Goal: Communication & Community: Answer question/provide support

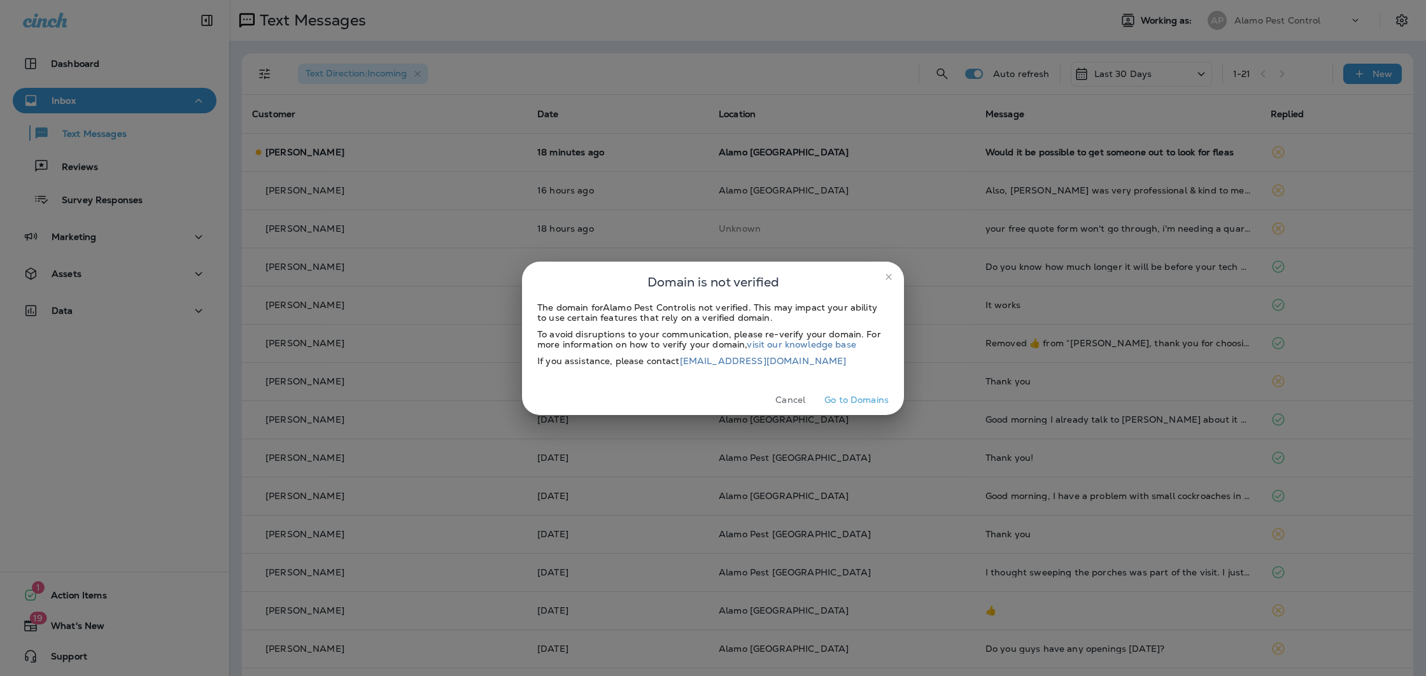
click at [778, 397] on button "Cancel" at bounding box center [790, 400] width 48 height 20
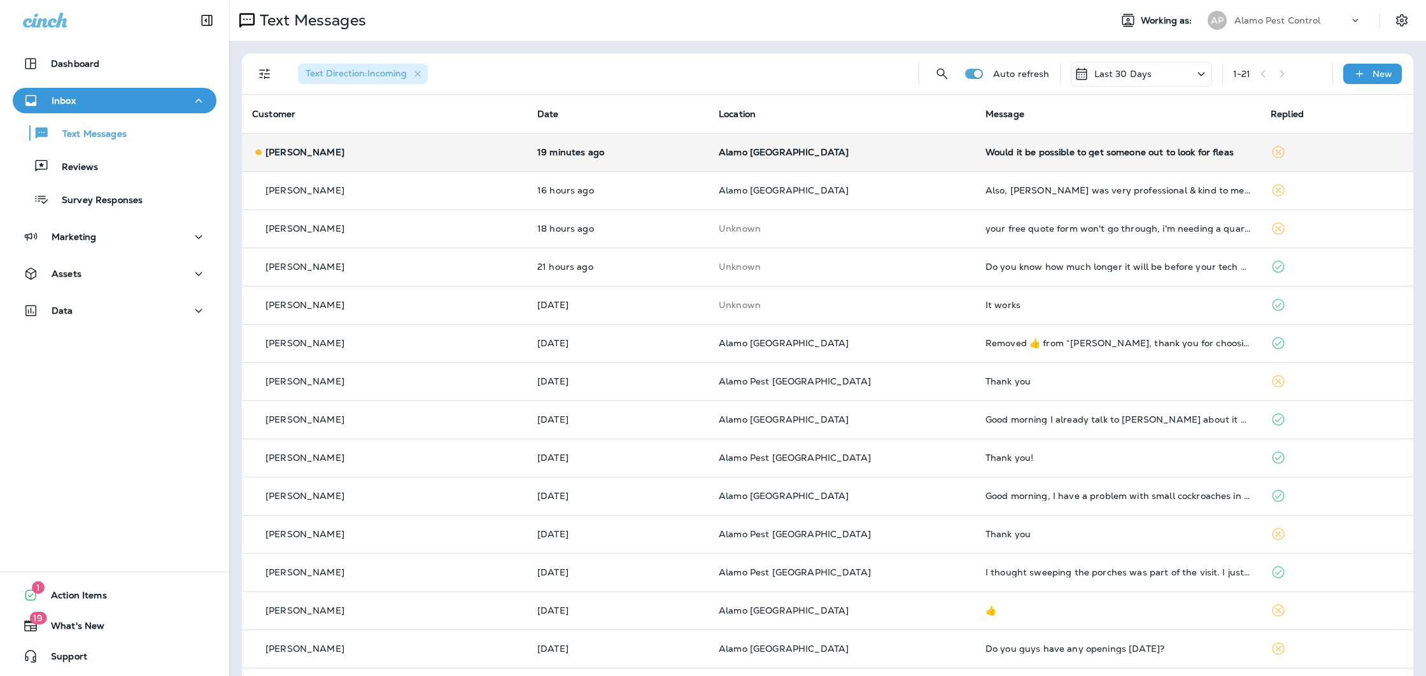
click at [1021, 160] on td "Would it be possible to get someone out to look for fleas" at bounding box center [1117, 152] width 285 height 38
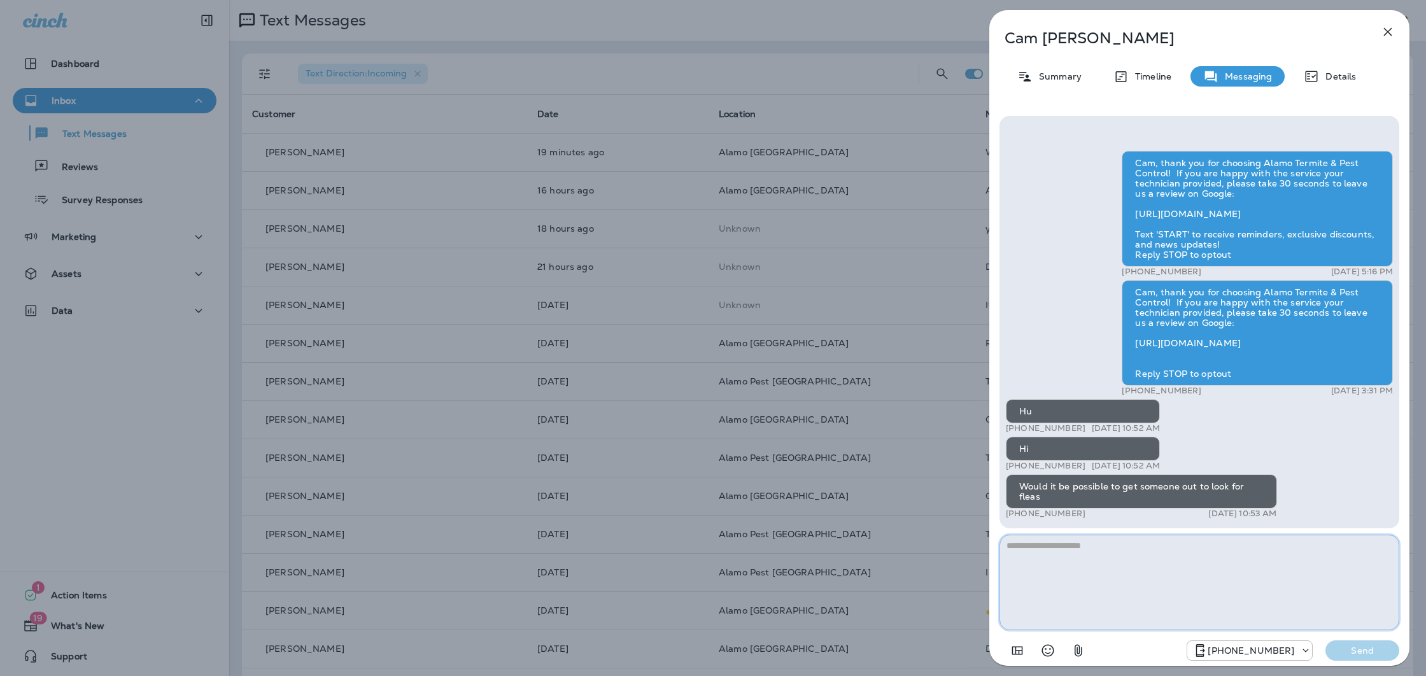
click at [1072, 554] on textarea at bounding box center [1199, 582] width 400 height 95
type textarea "**********"
click at [1365, 657] on button "Send" at bounding box center [1362, 650] width 74 height 20
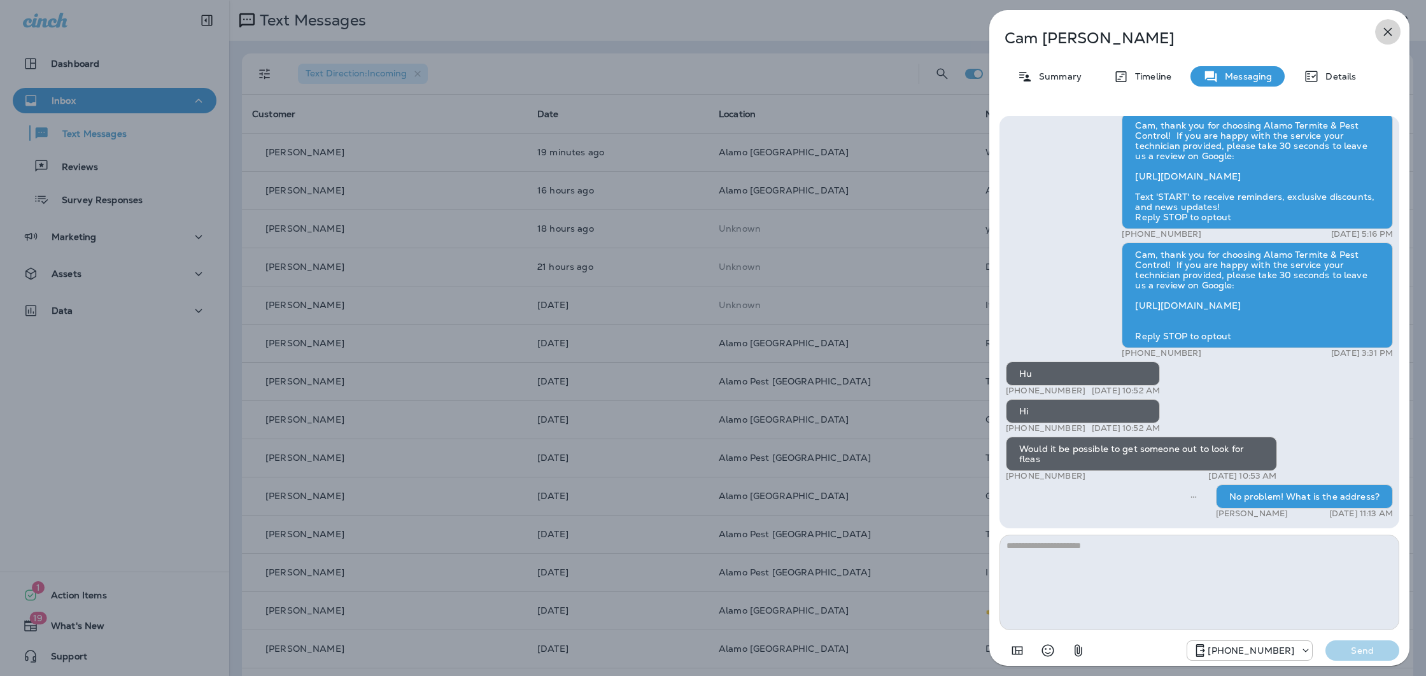
click at [1389, 30] on icon "button" at bounding box center [1387, 31] width 15 height 15
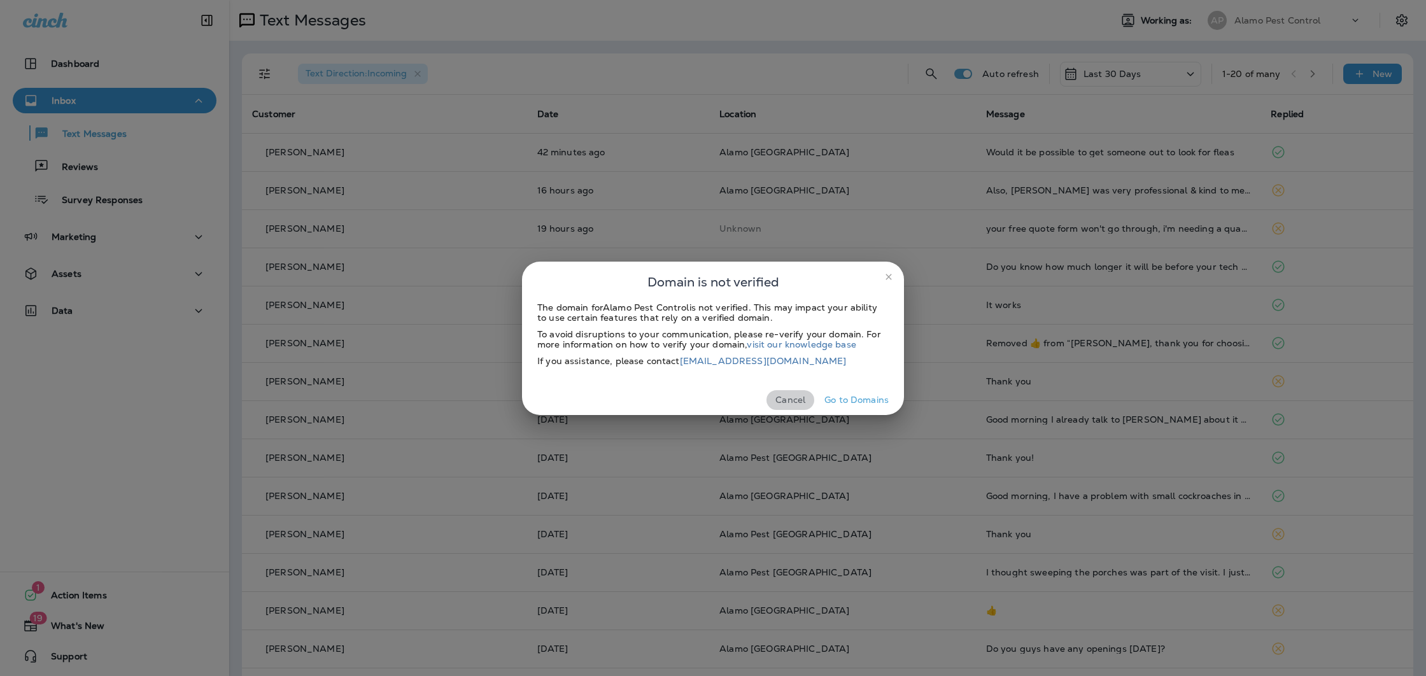
click at [794, 397] on button "Cancel" at bounding box center [790, 400] width 48 height 20
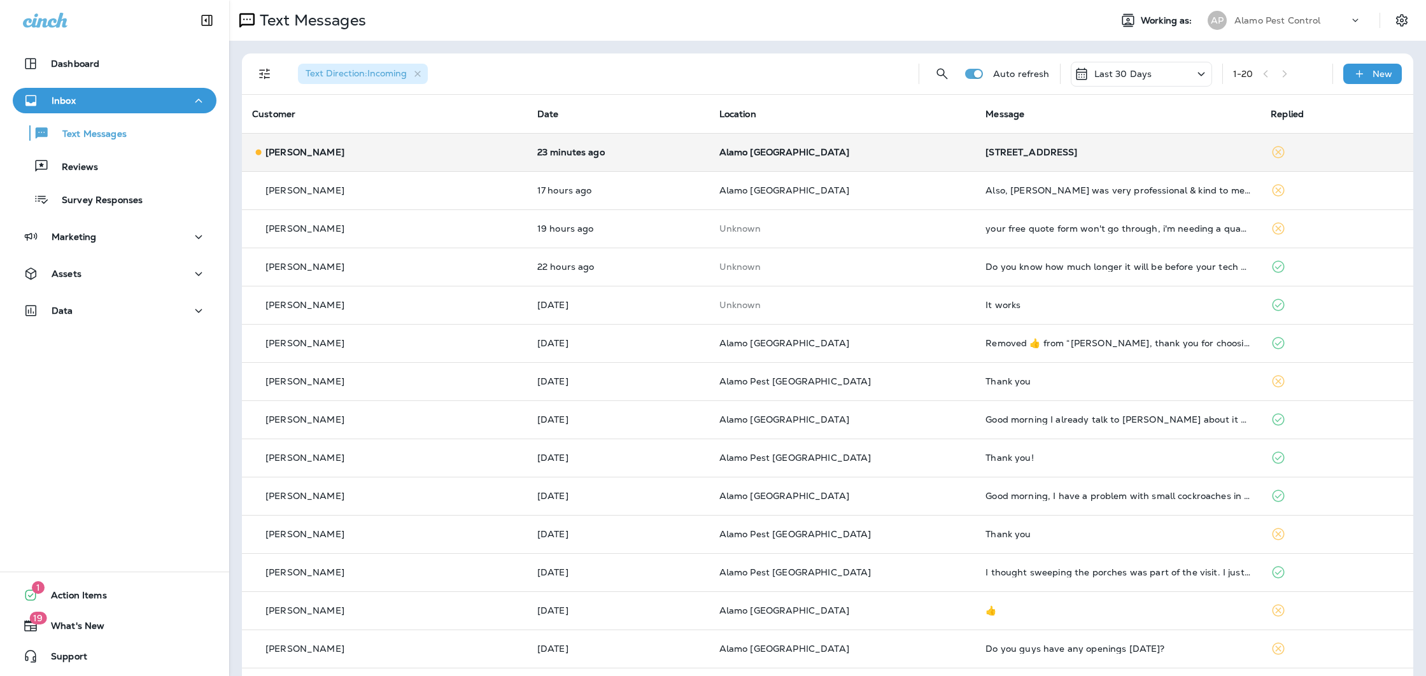
click at [1030, 164] on td "[STREET_ADDRESS]" at bounding box center [1117, 152] width 285 height 38
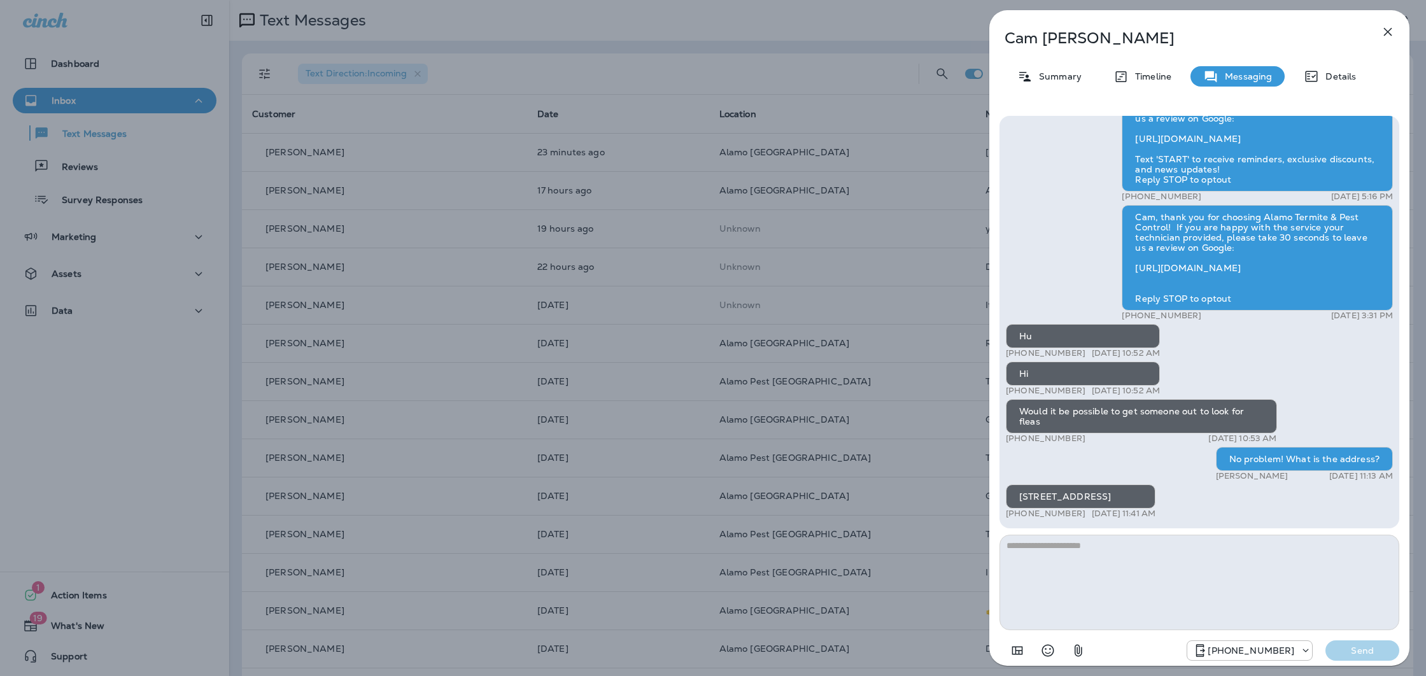
click at [1087, 566] on textarea at bounding box center [1199, 582] width 400 height 95
type textarea "**********"
click at [1365, 661] on div "+18172046820 Send" at bounding box center [1199, 646] width 400 height 33
click at [1348, 652] on p "Send" at bounding box center [1361, 650] width 53 height 11
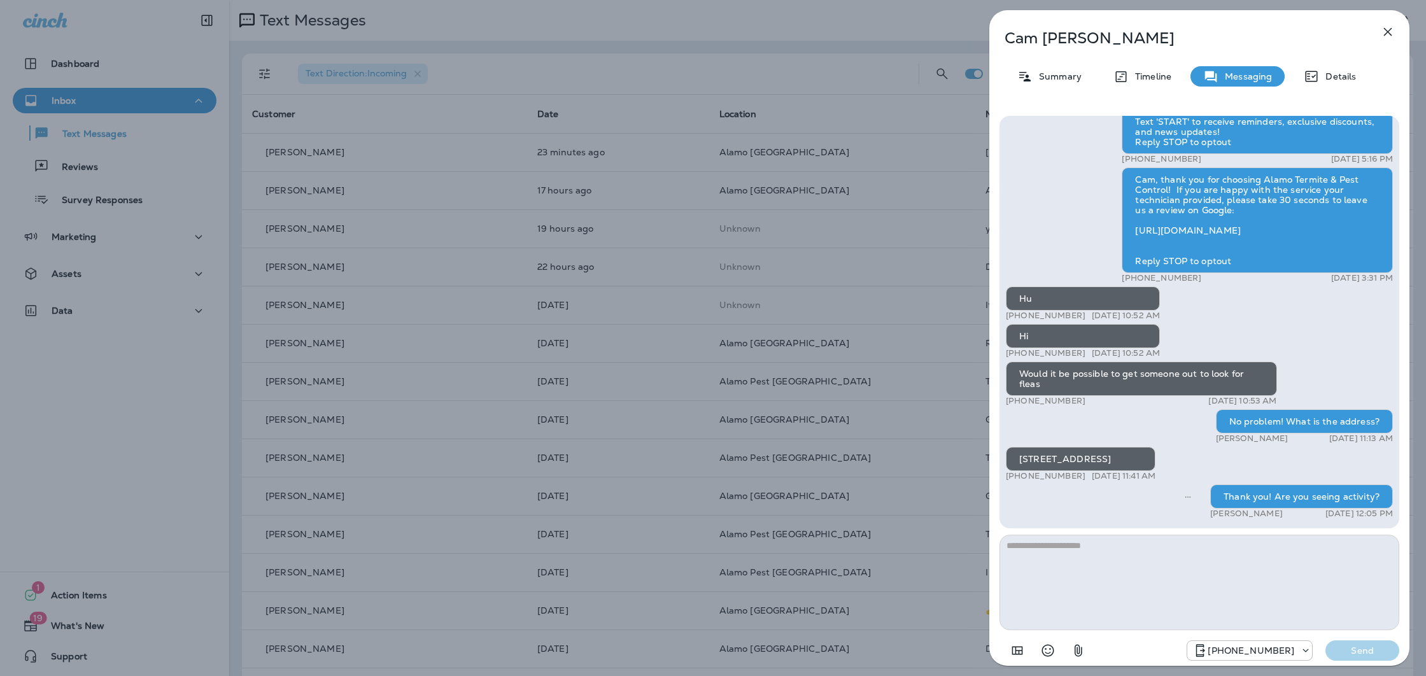
drag, startPoint x: 1389, startPoint y: 29, endPoint x: 1379, endPoint y: 24, distance: 11.7
click at [1389, 29] on icon "button" at bounding box center [1388, 32] width 8 height 8
